Goal: Information Seeking & Learning: Learn about a topic

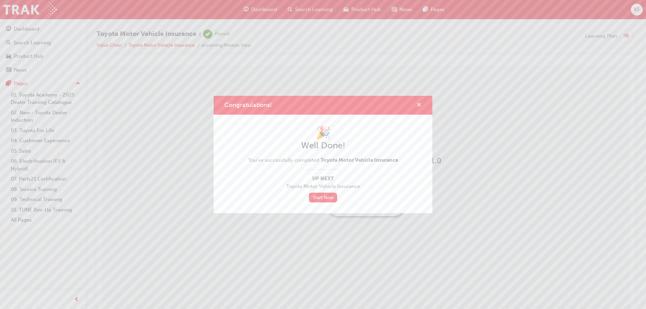
click at [419, 103] on span "cross-icon" at bounding box center [419, 106] width 5 height 6
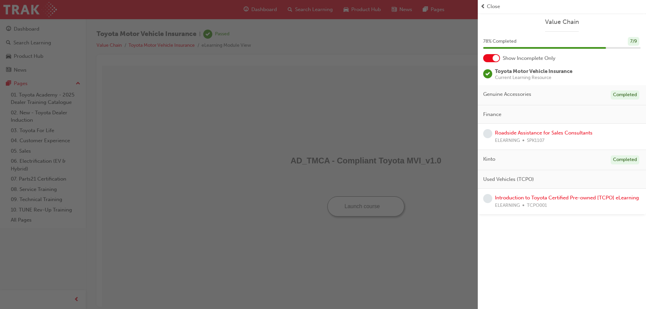
click at [489, 6] on span "Close" at bounding box center [493, 7] width 13 height 8
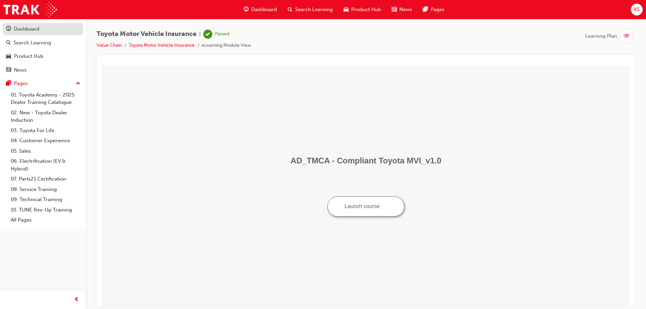
click at [51, 27] on div "Dashboard" at bounding box center [43, 29] width 74 height 8
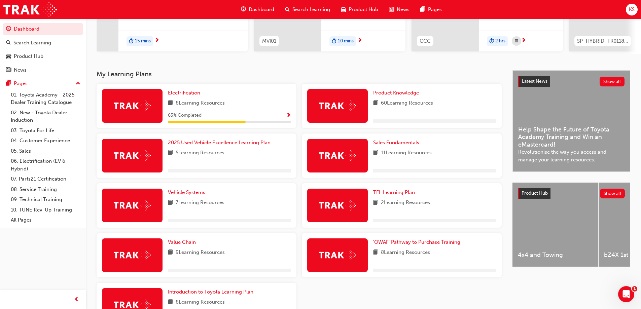
scroll to position [135, 0]
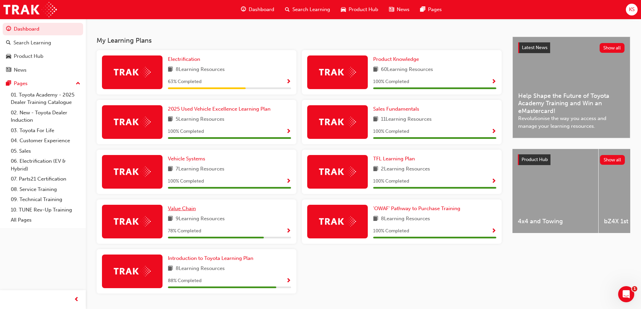
click at [189, 211] on span "Value Chain" at bounding box center [182, 209] width 28 height 6
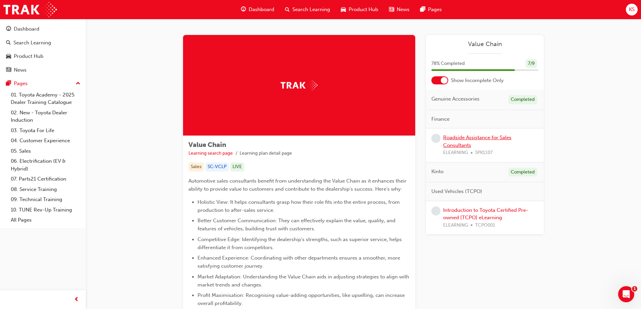
click at [467, 139] on link "Roadside Assistance for Sales Consultants" at bounding box center [477, 142] width 68 height 14
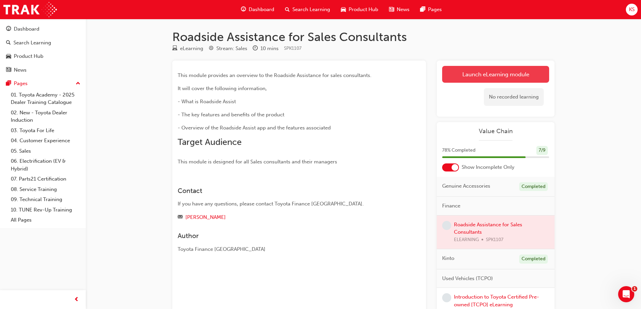
click at [484, 71] on link "Launch eLearning module" at bounding box center [495, 74] width 107 height 17
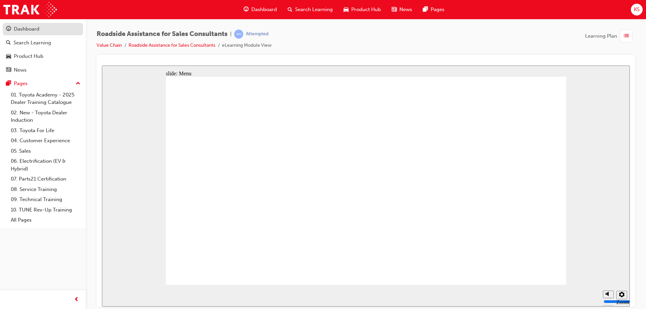
click at [49, 28] on div "Dashboard" at bounding box center [43, 29] width 74 height 8
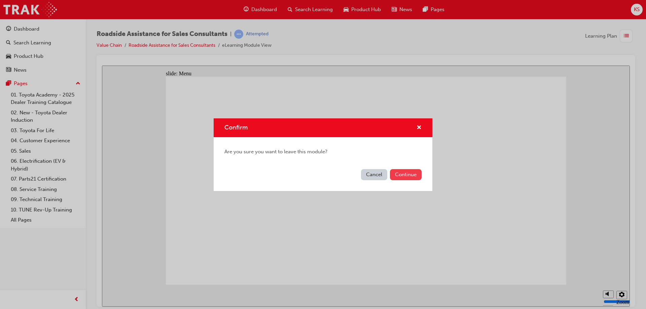
click at [408, 170] on button "Continue" at bounding box center [406, 174] width 32 height 11
